Goal: Transaction & Acquisition: Obtain resource

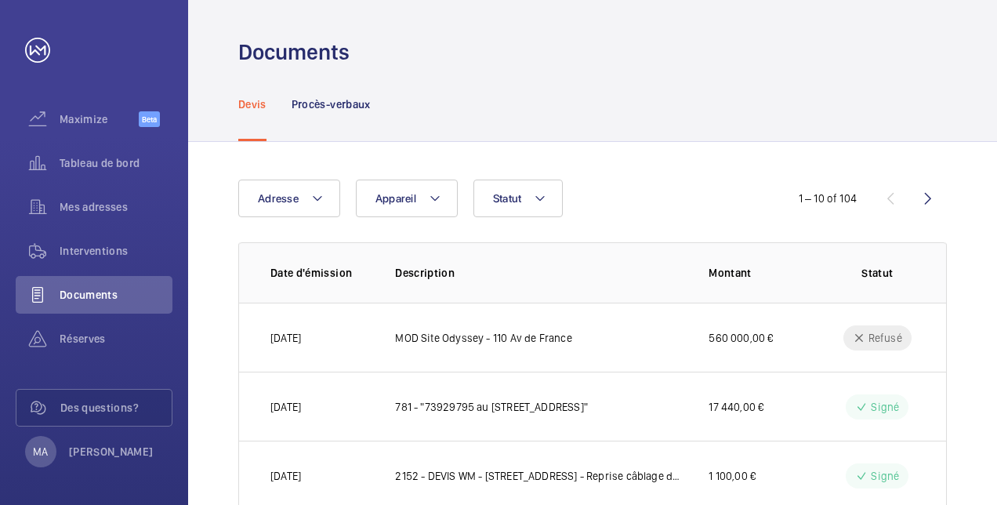
click at [372, 119] on div "Devis Procès-verbaux" at bounding box center [592, 104] width 709 height 74
click at [371, 118] on div "Procès-verbaux" at bounding box center [331, 104] width 79 height 74
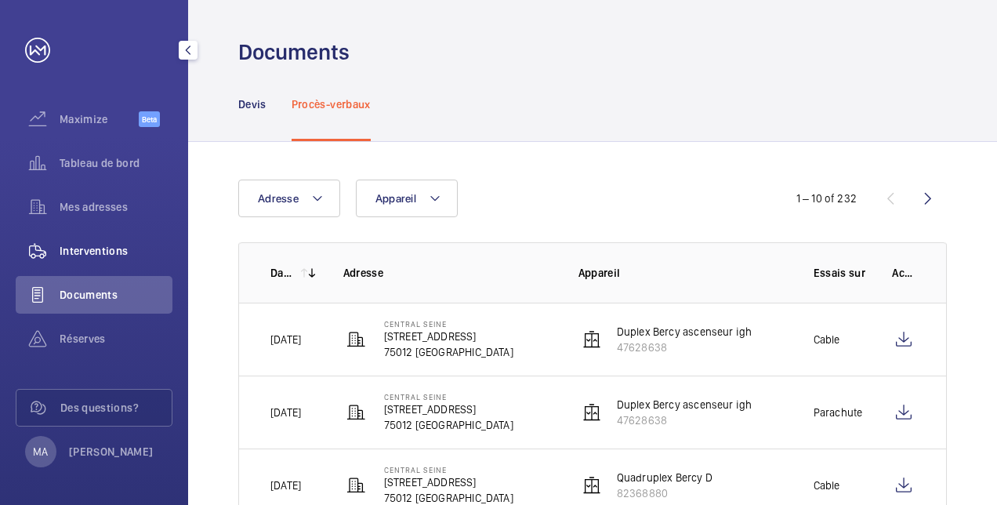
click at [94, 254] on span "Interventions" at bounding box center [116, 251] width 113 height 16
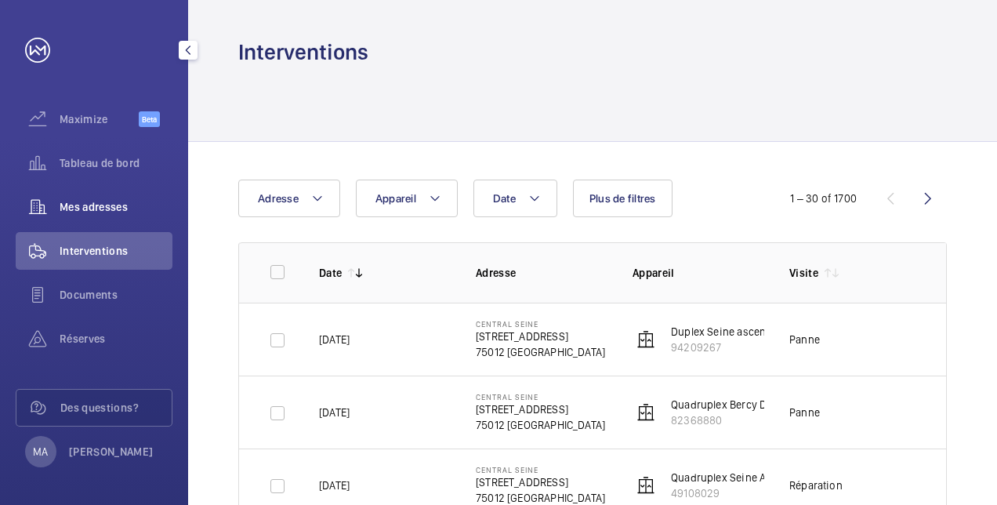
click at [107, 194] on div "Mes adresses" at bounding box center [94, 207] width 157 height 38
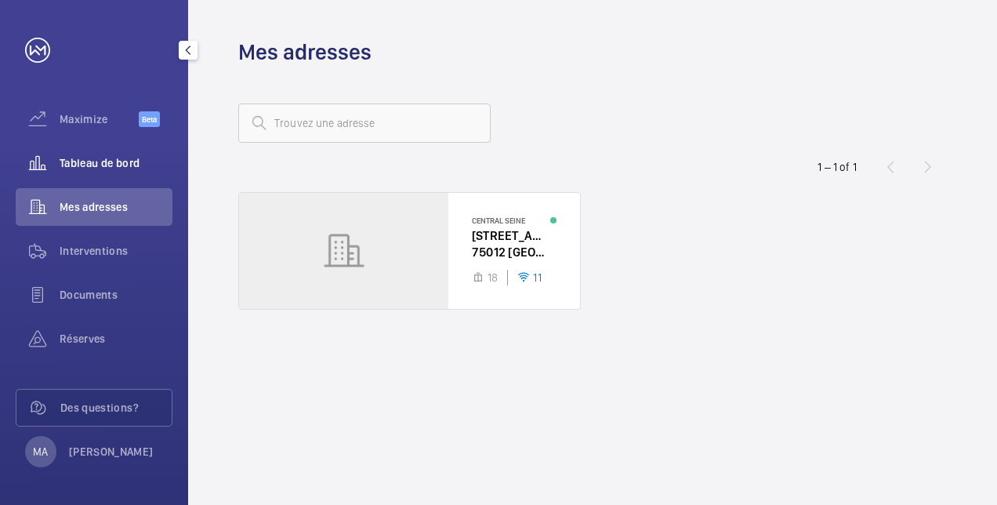
click at [116, 174] on div "Tableau de bord" at bounding box center [94, 163] width 157 height 38
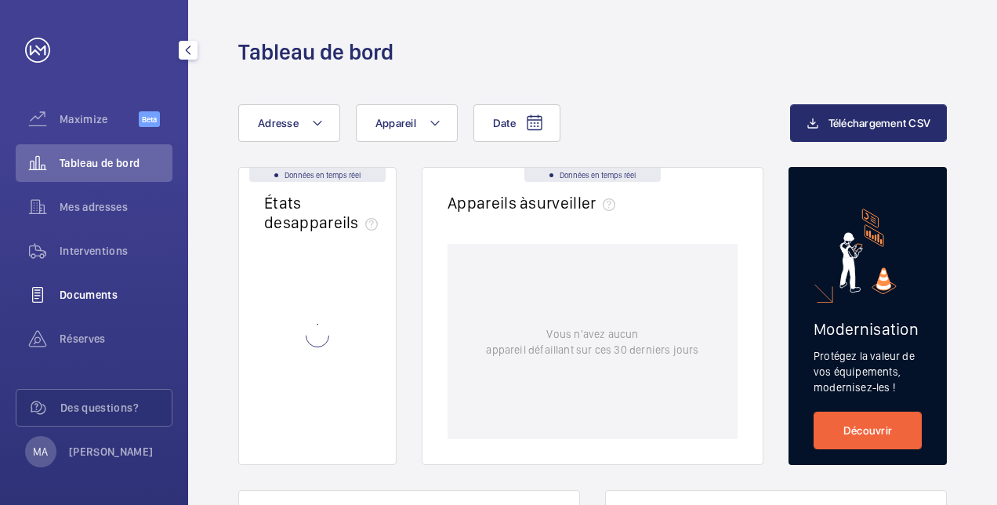
click at [100, 299] on span "Documents" at bounding box center [116, 295] width 113 height 16
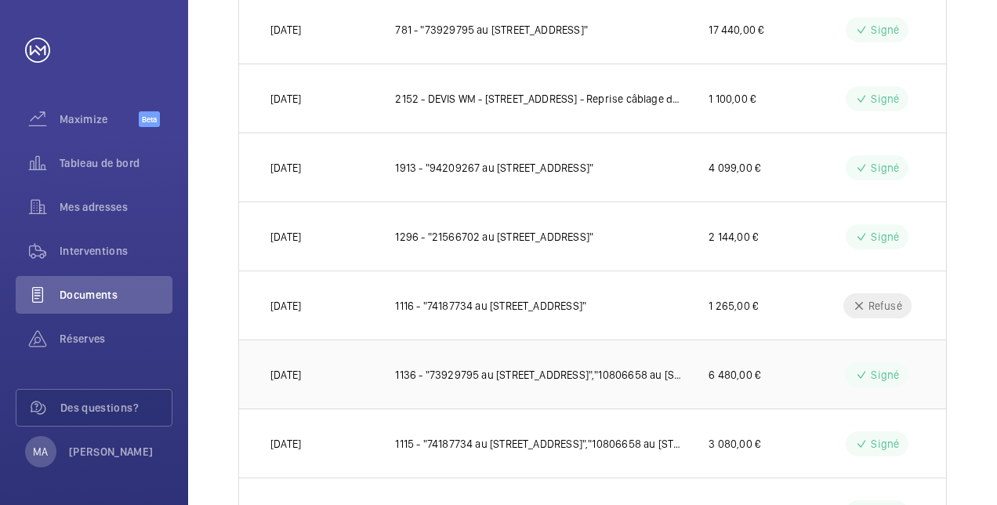
scroll to position [526, 0]
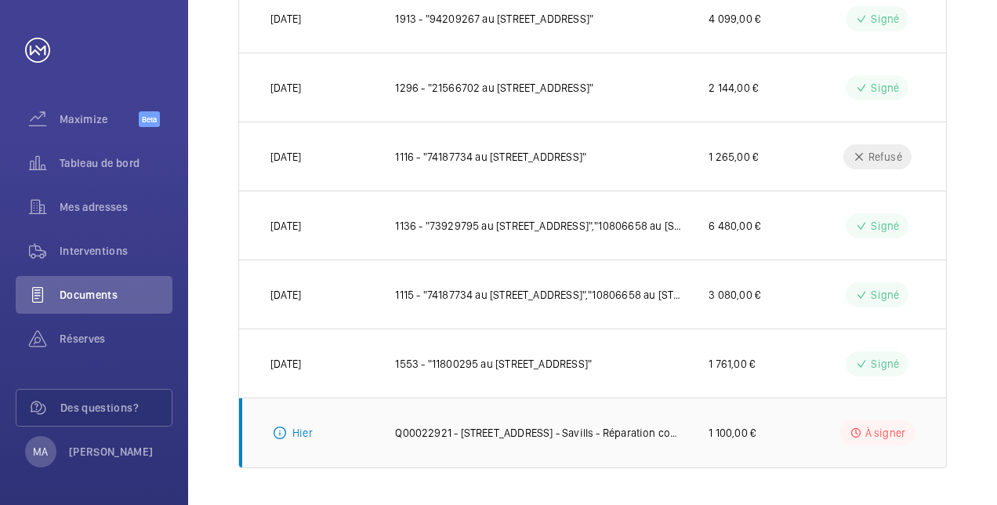
click at [714, 428] on p "1 100,00 €" at bounding box center [732, 433] width 47 height 16
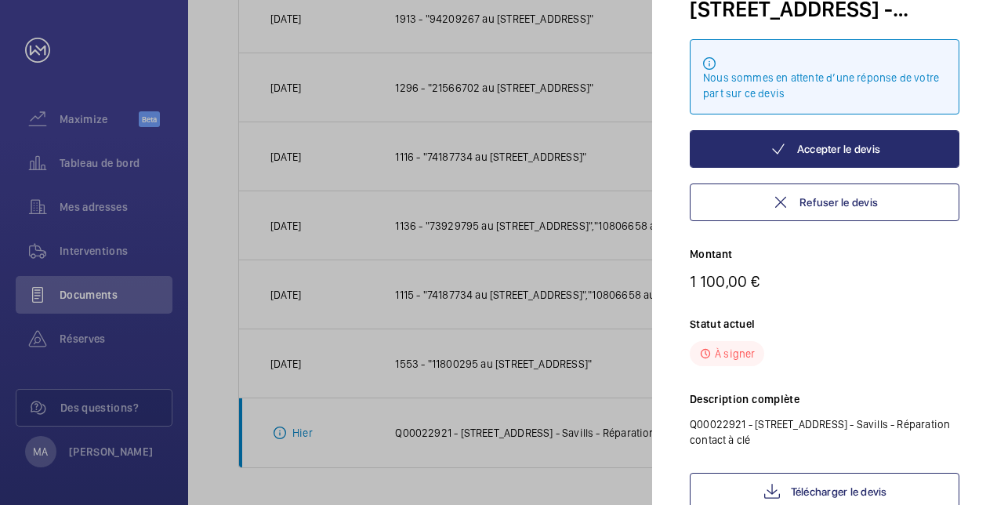
scroll to position [189, 0]
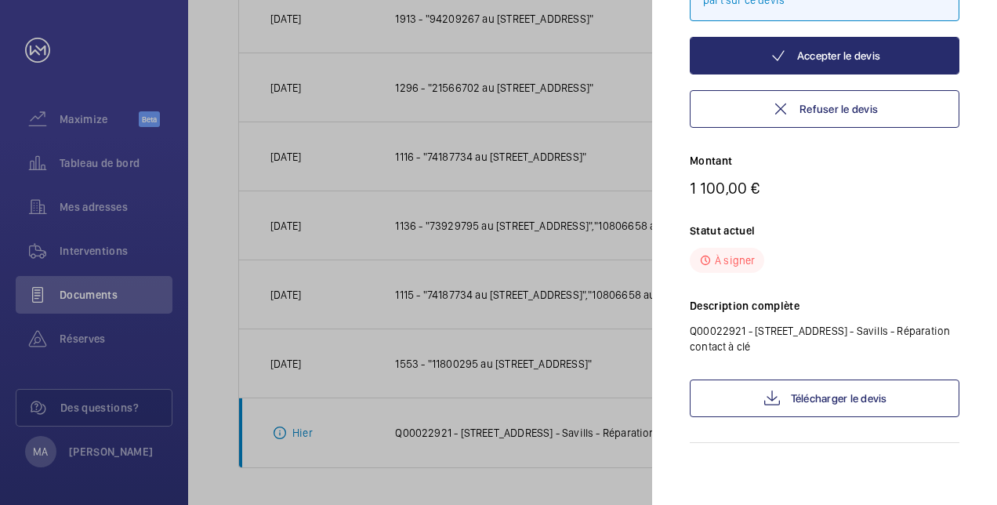
click at [748, 256] on p "À signer" at bounding box center [735, 260] width 40 height 16
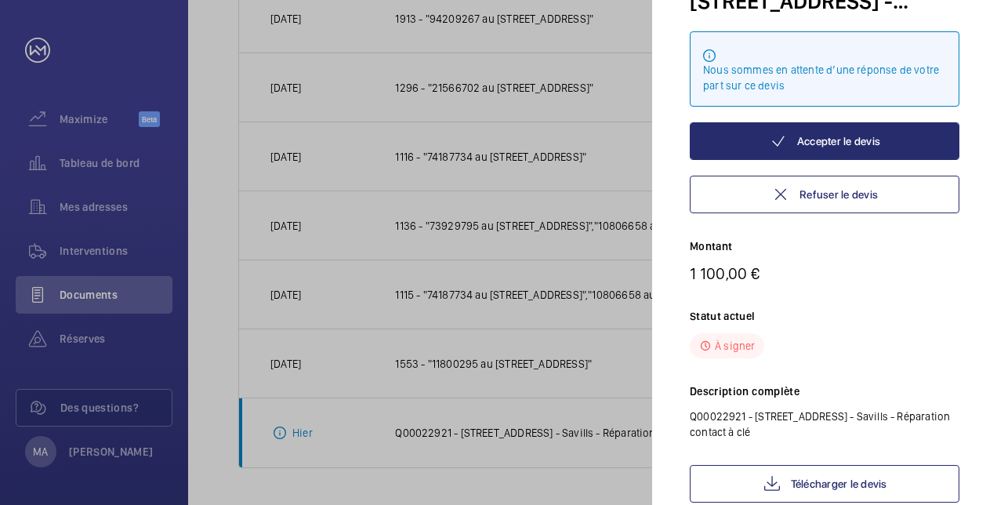
scroll to position [0, 0]
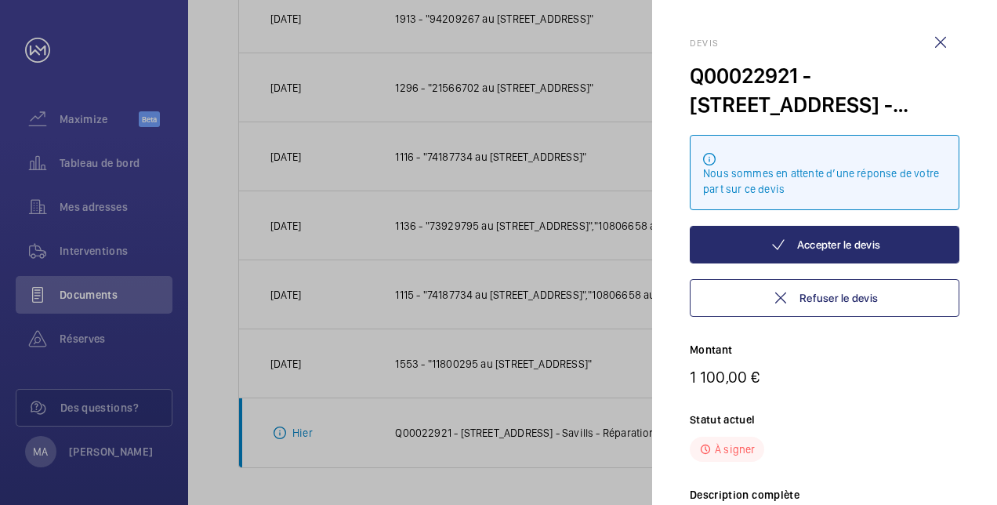
click at [803, 172] on div "Nous sommes en attente d’une réponse de votre part sur ce devis" at bounding box center [824, 180] width 243 height 31
click at [942, 51] on wm-front-icon-button at bounding box center [941, 43] width 38 height 38
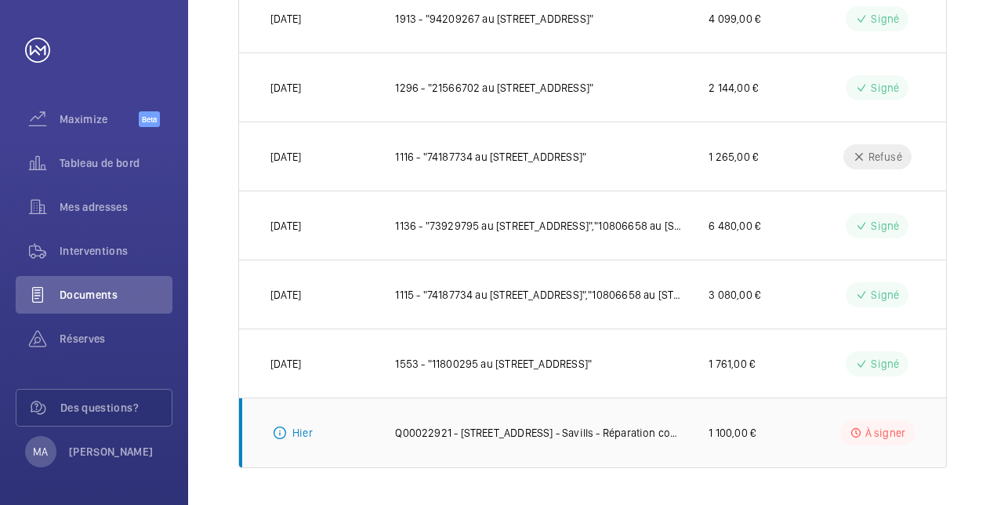
click at [477, 426] on p "Q00022921 - [STREET_ADDRESS] - Savills - Réparation contact à clé" at bounding box center [539, 433] width 288 height 16
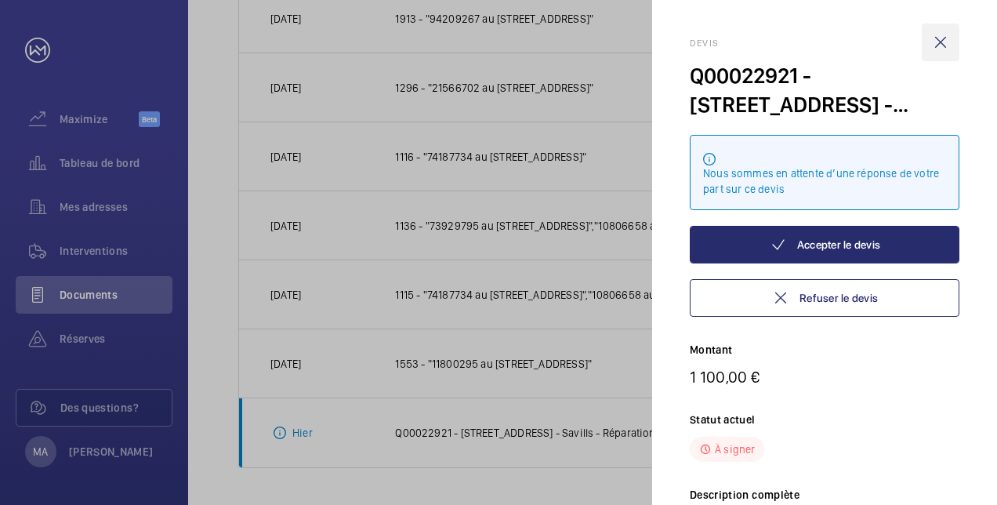
click at [937, 42] on wm-front-icon-button at bounding box center [941, 43] width 38 height 38
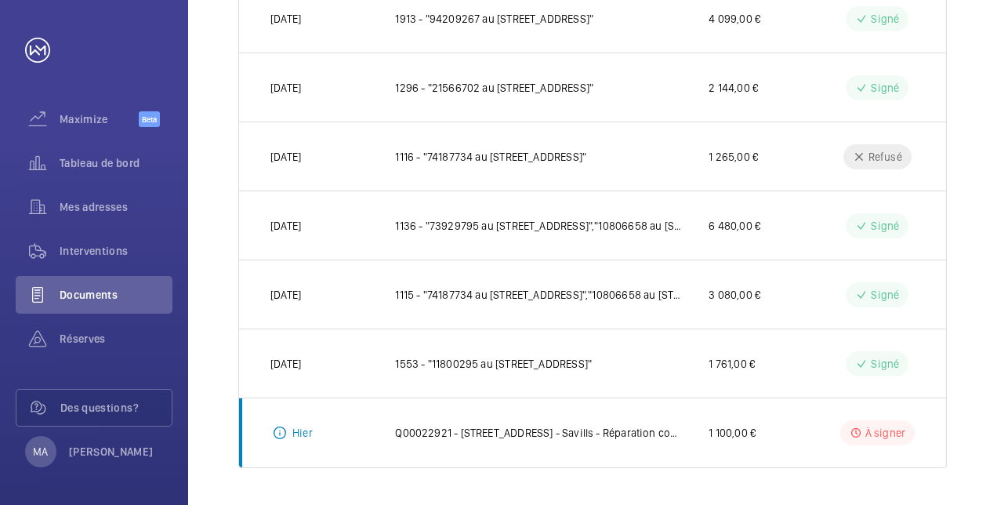
drag, startPoint x: 315, startPoint y: 432, endPoint x: 303, endPoint y: 435, distance: 12.2
click at [316, 432] on td "Hier" at bounding box center [304, 432] width 131 height 71
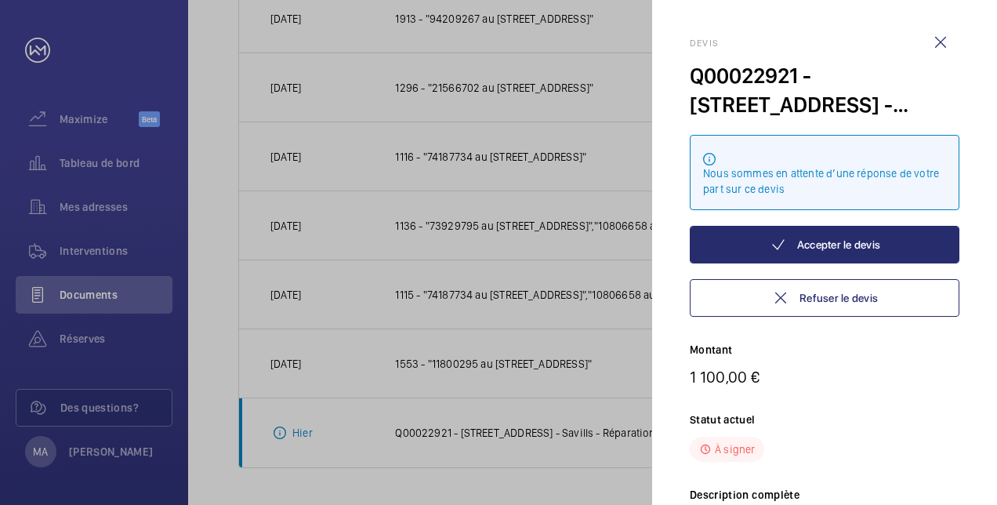
click at [277, 435] on div at bounding box center [498, 252] width 997 height 505
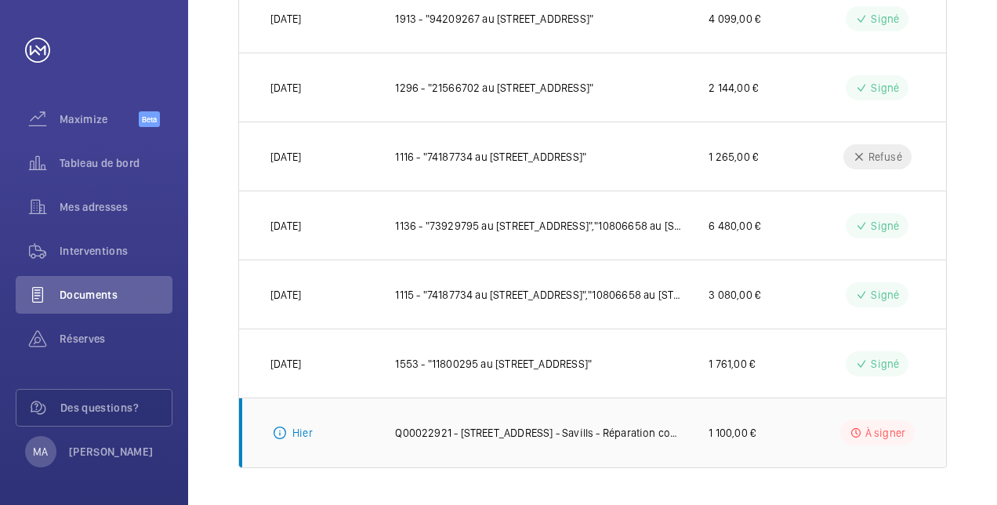
click at [651, 437] on p "Q00022921 - [STREET_ADDRESS] - Savills - Réparation contact à clé" at bounding box center [539, 433] width 288 height 16
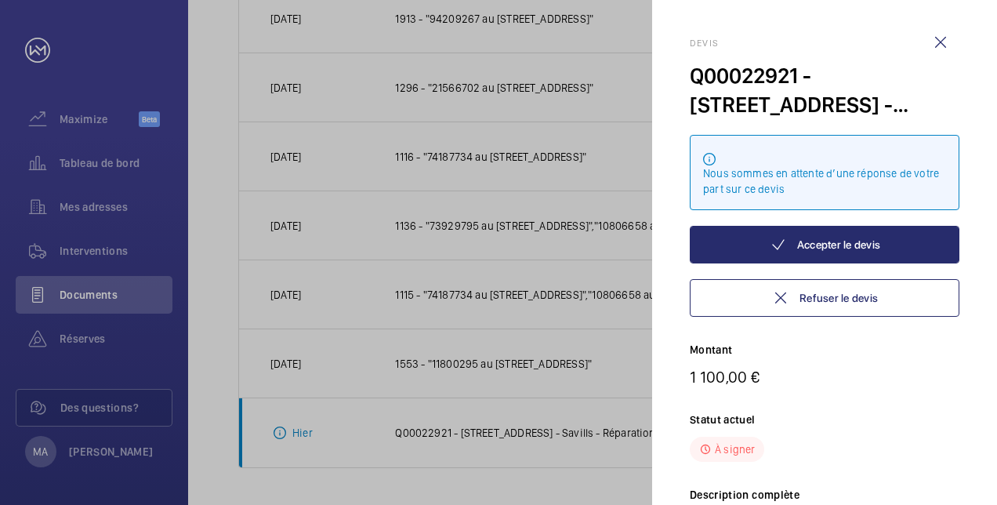
scroll to position [189, 0]
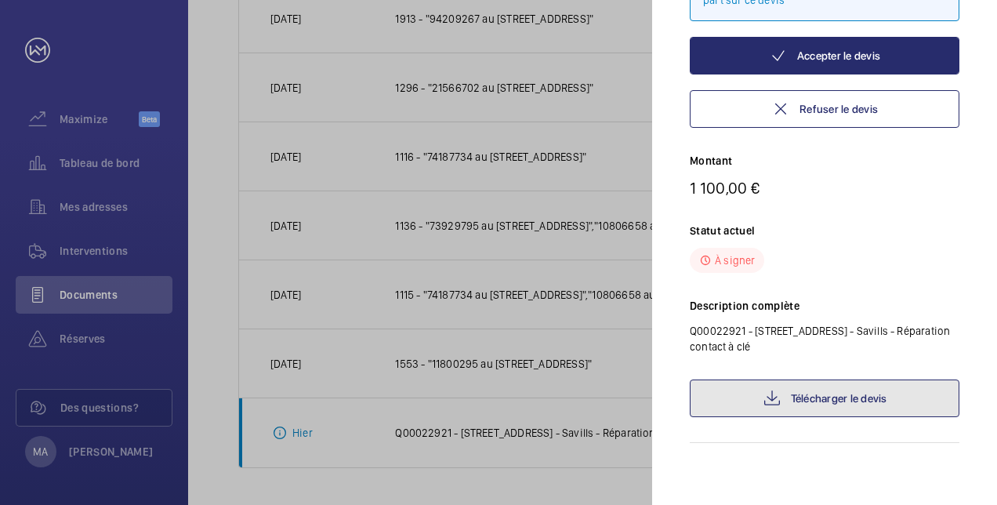
click at [859, 406] on link "Télécharger le devis" at bounding box center [825, 398] width 270 height 38
